Goal: Information Seeking & Learning: Find specific page/section

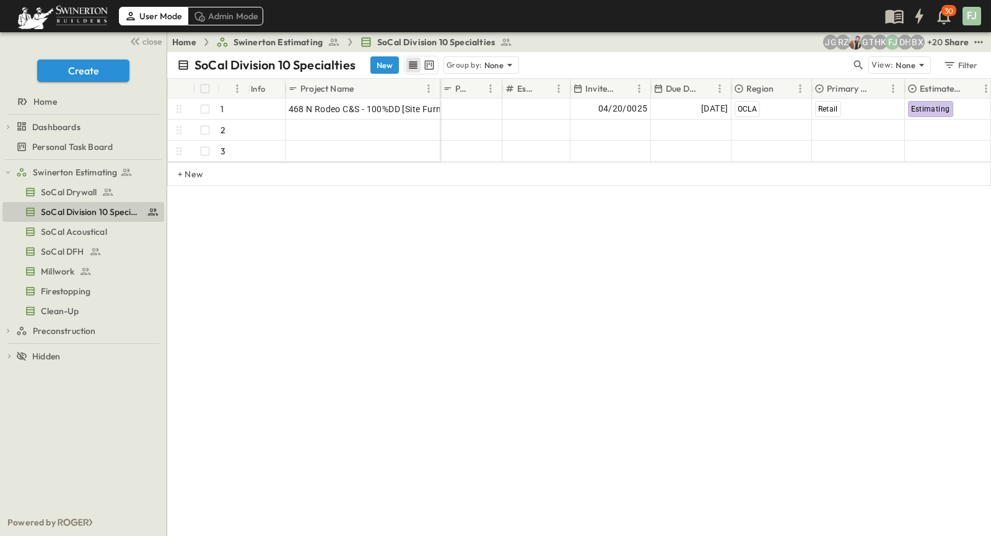
click at [343, 409] on div "SoCal Division 10 Specialties New Group by: None View: None Filter # Info Proje…" at bounding box center [579, 294] width 824 height 484
click at [333, 411] on div "SoCal Division 10 Specialties New Group by: None View: None Filter # Info Proje…" at bounding box center [579, 294] width 824 height 484
click at [869, 404] on div "SoCal Division 10 Specialties New Group by: None View: None Filter # Info Proje…" at bounding box center [579, 294] width 824 height 484
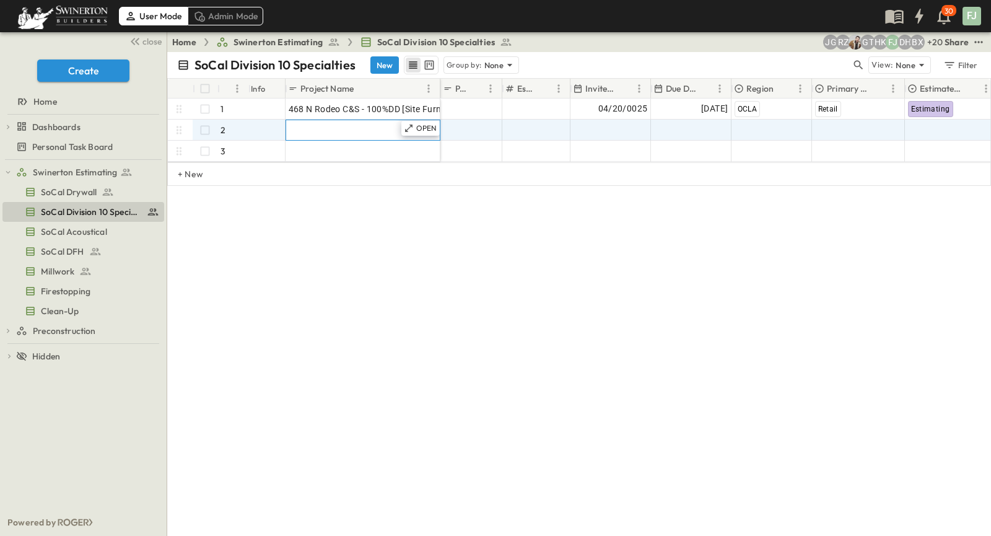
click at [370, 128] on div "OPEN Add Name" at bounding box center [362, 130] width 155 height 21
drag, startPoint x: 560, startPoint y: 370, endPoint x: 328, endPoint y: 255, distance: 258.6
click at [559, 370] on div "SoCal Division 10 Specialties New Group by: None View: None Filter # Info Proje…" at bounding box center [579, 294] width 824 height 484
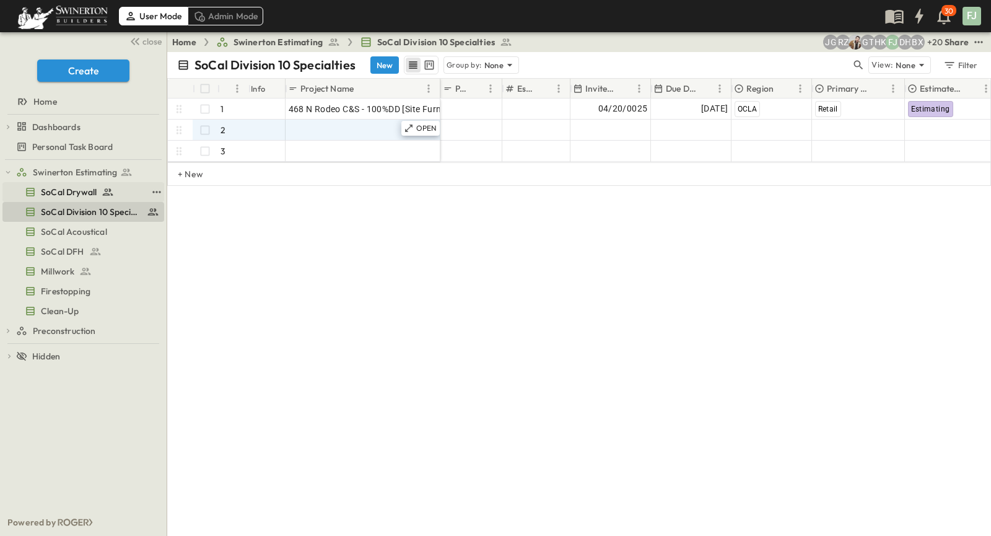
click at [73, 186] on span "SoCal Drywall" at bounding box center [69, 192] width 56 height 12
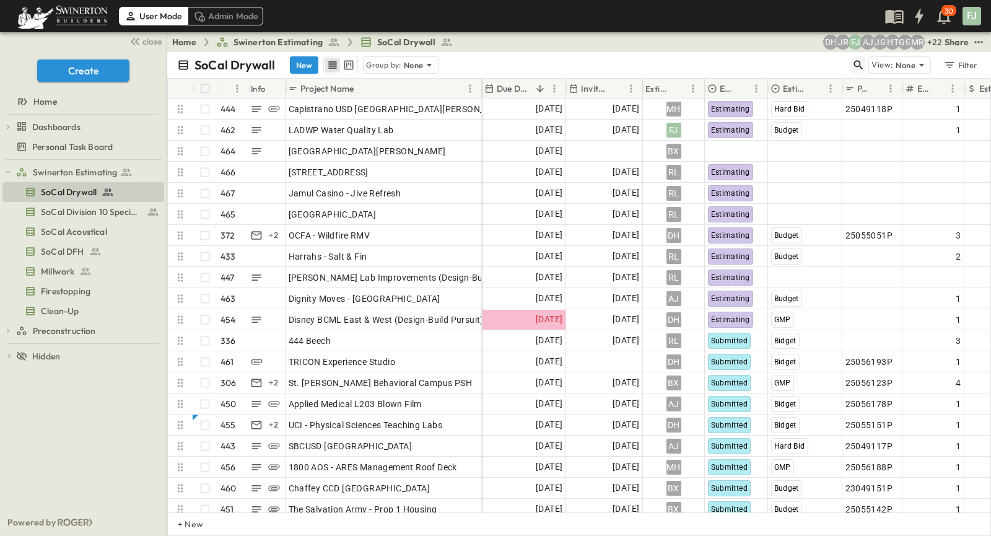
click at [863, 61] on icon "button" at bounding box center [858, 65] width 9 height 9
click at [827, 61] on input "text" at bounding box center [793, 65] width 87 height 18
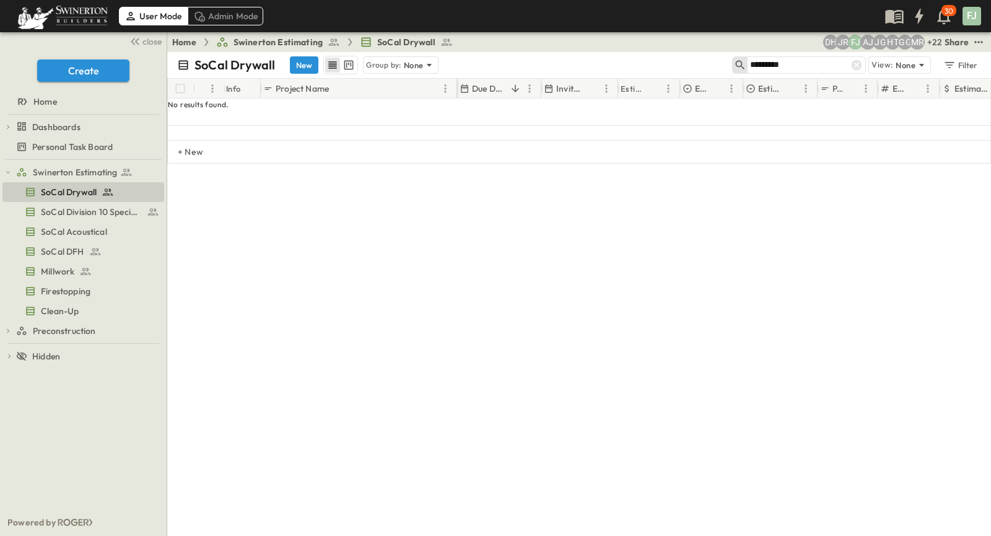
type input "*********"
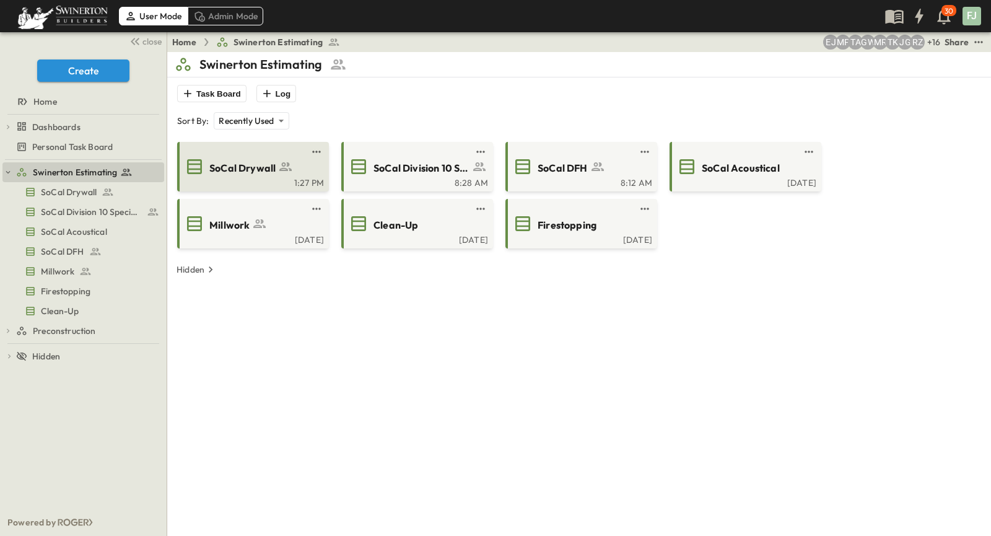
click at [248, 161] on span "SoCal Drywall" at bounding box center [242, 168] width 66 height 14
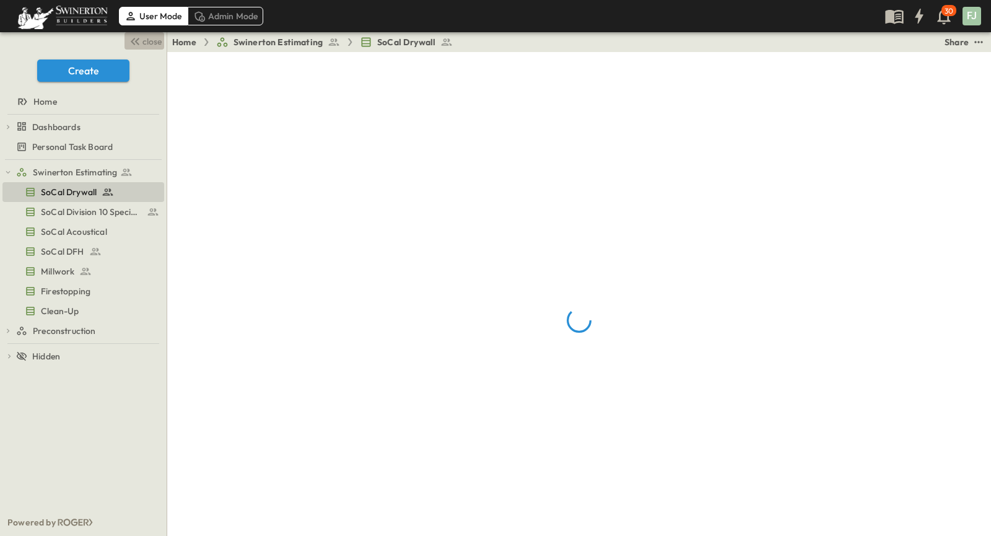
click at [147, 37] on span "close" at bounding box center [151, 41] width 19 height 12
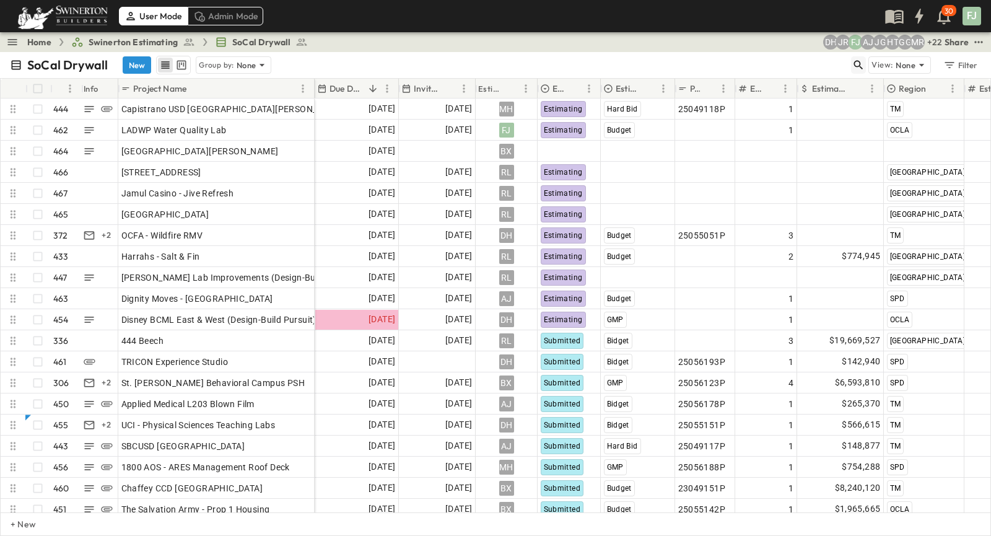
click at [864, 59] on icon "button" at bounding box center [858, 65] width 12 height 12
click at [821, 57] on input "text" at bounding box center [793, 65] width 87 height 18
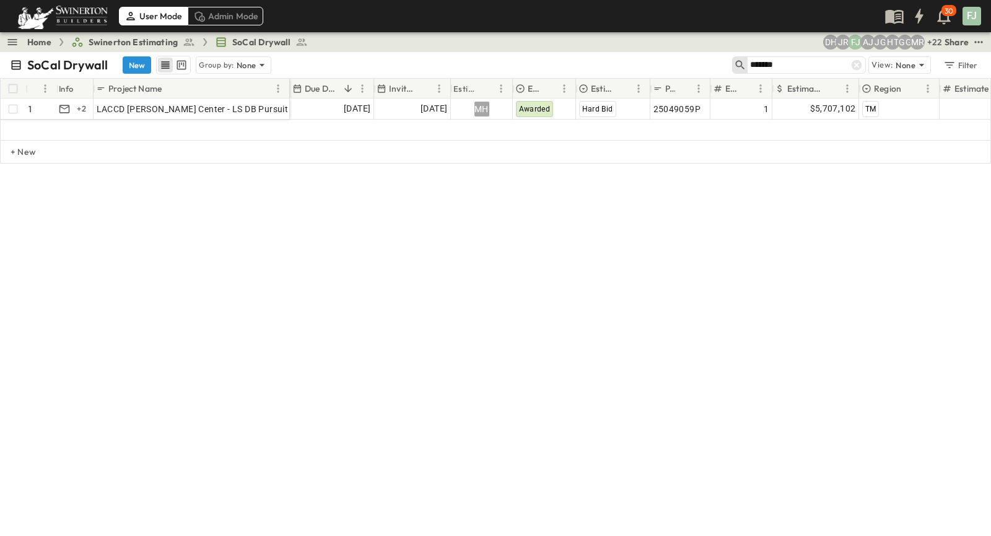
type input "*******"
click at [363, 56] on div "SoCal Drywall New Group by: None" at bounding box center [371, 65] width 722 height 19
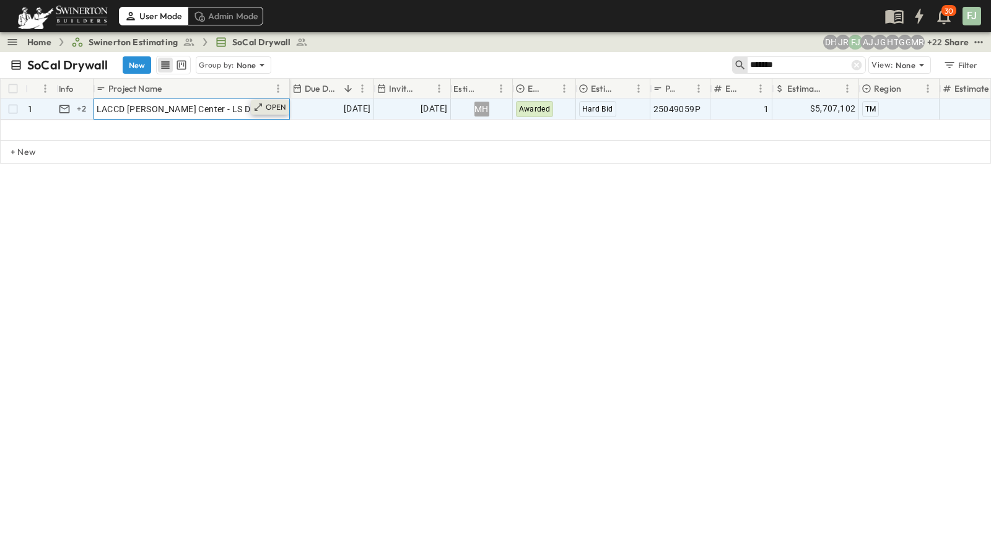
click at [274, 100] on div "OPEN" at bounding box center [270, 107] width 38 height 15
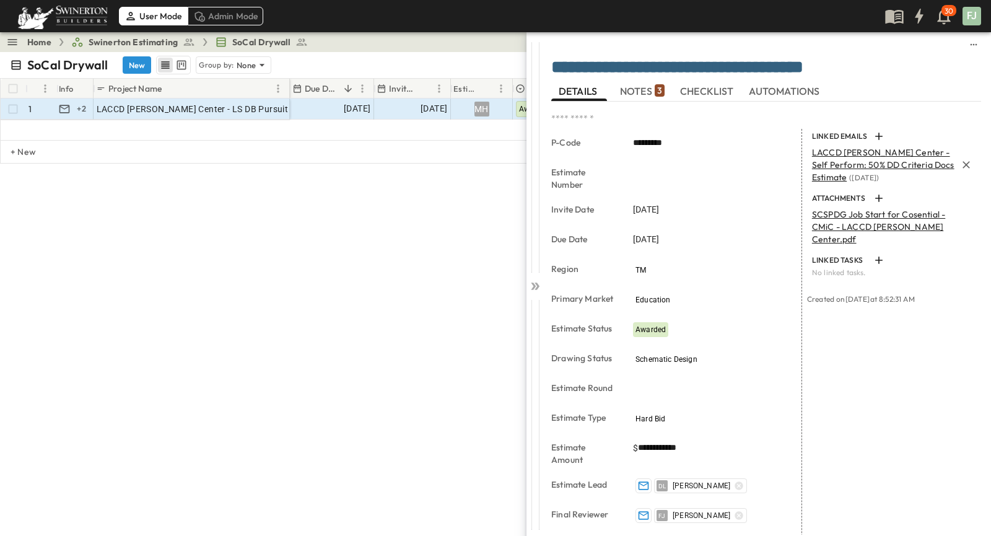
click at [833, 150] on span "LACCD [PERSON_NAME] Center - Self Perform: 50% DD Criteria Docs Estimate" at bounding box center [883, 165] width 142 height 36
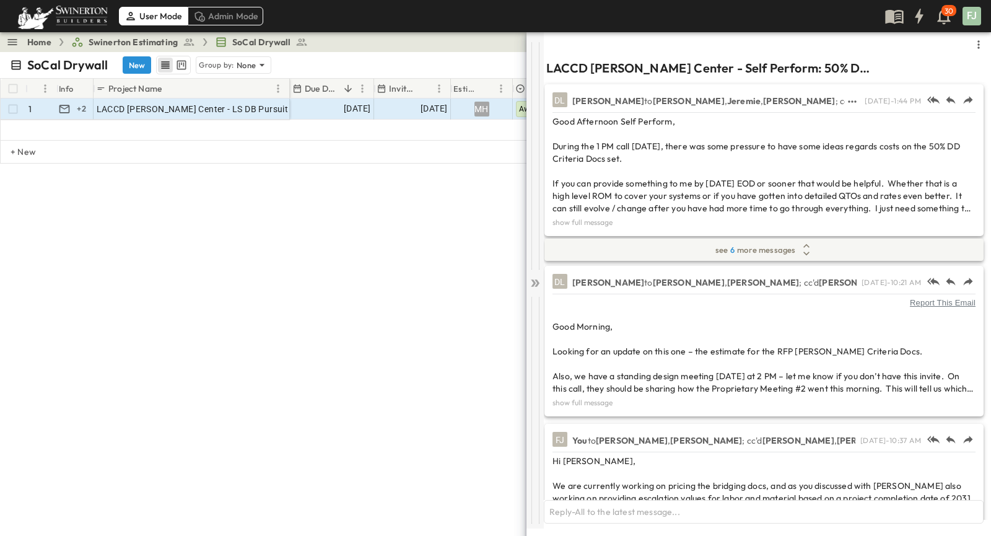
click at [531, 277] on div at bounding box center [534, 280] width 17 height 496
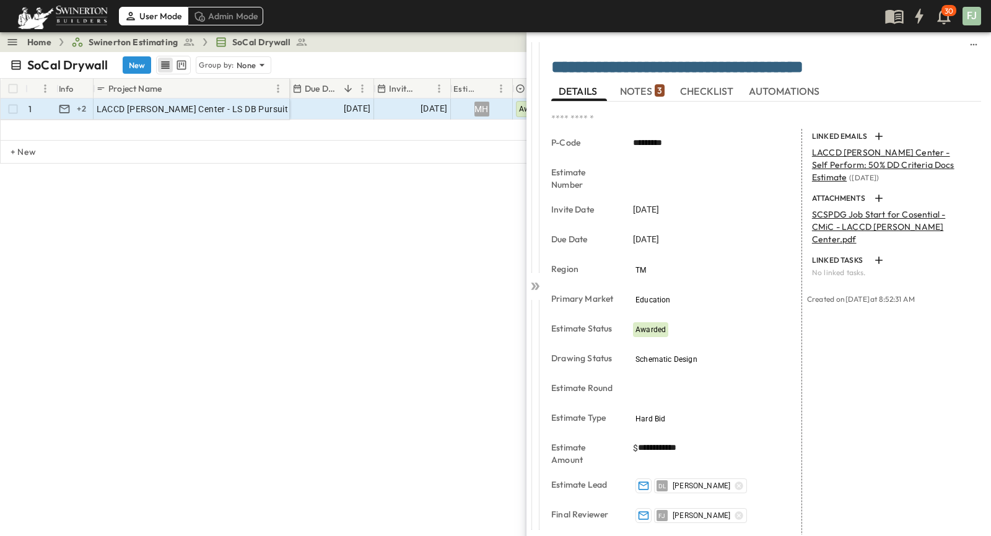
drag, startPoint x: 301, startPoint y: 309, endPoint x: 339, endPoint y: 241, distance: 78.2
click at [300, 309] on div "SoCal Drywall New Group by: None ******* View: None Filter # Info Project Name …" at bounding box center [495, 294] width 991 height 484
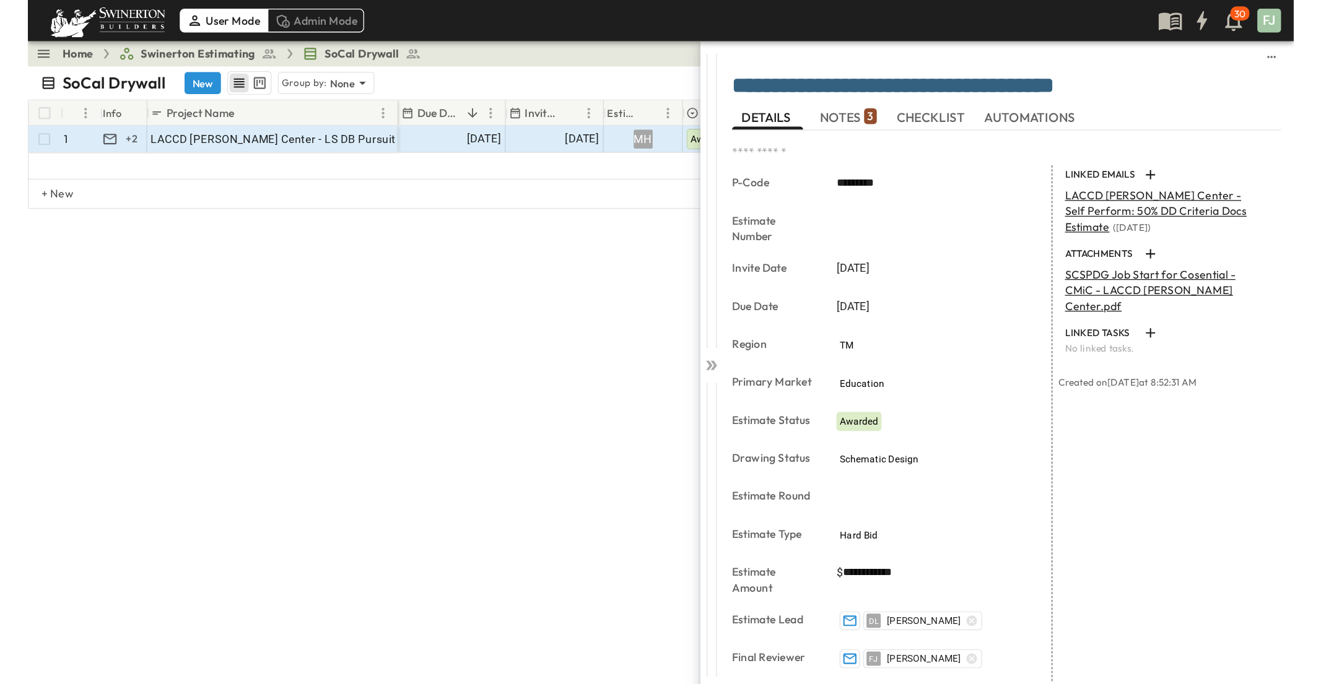
scroll to position [211, 0]
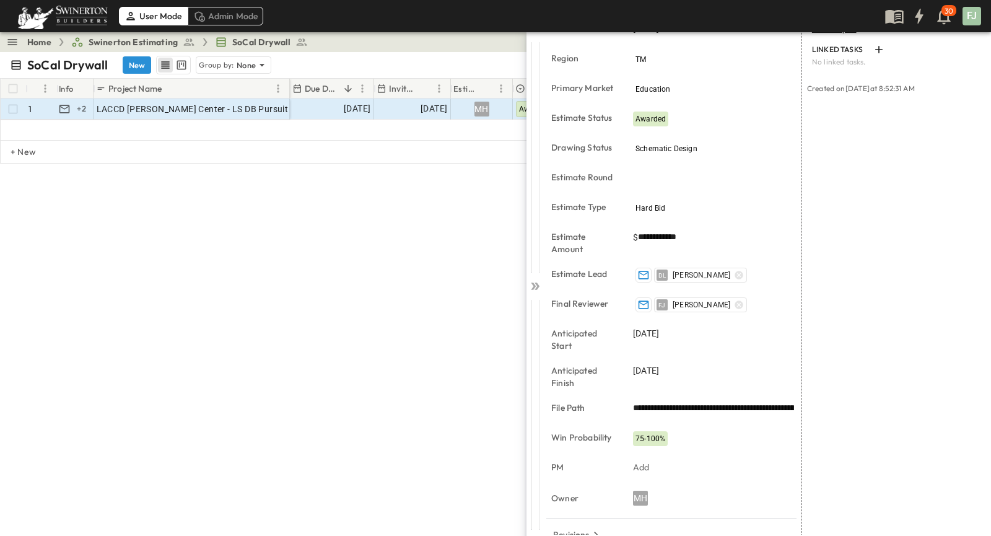
click at [633, 399] on input "**********" at bounding box center [713, 408] width 161 height 18
drag, startPoint x: 228, startPoint y: 251, endPoint x: 224, endPoint y: 261, distance: 11.6
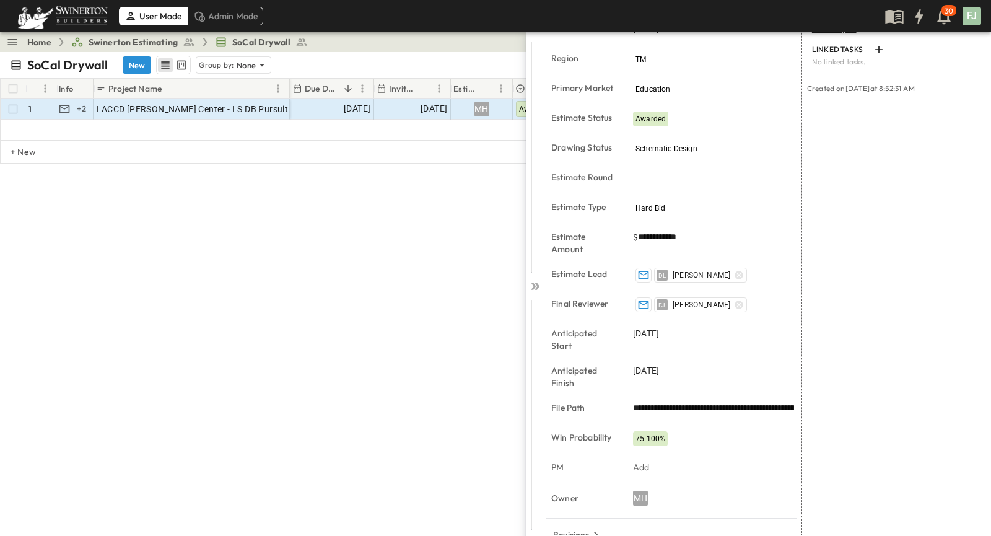
click at [228, 253] on div "SoCal Drywall New Group by: None ******* View: None Filter # Info Project Name …" at bounding box center [495, 294] width 991 height 484
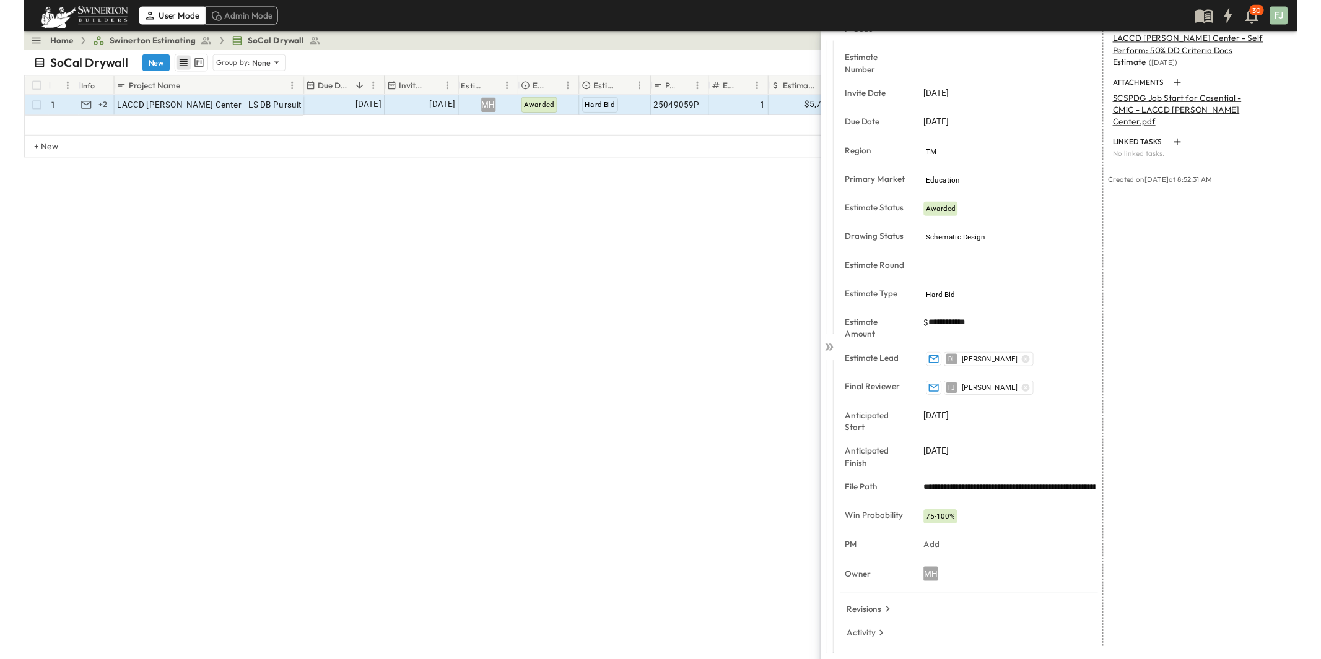
scroll to position [63, 0]
